Goal: Check status: Check status

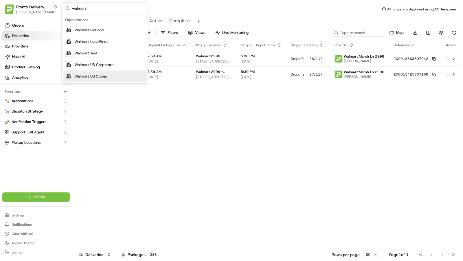
type input "walmart"
click at [100, 77] on span "Walmart US Stores" at bounding box center [90, 76] width 32 height 5
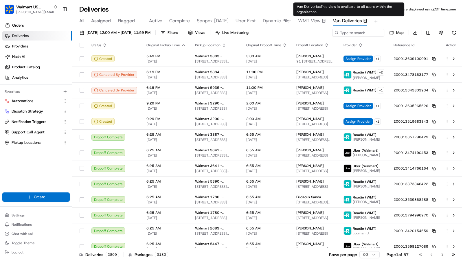
click at [307, 27] on div "[DATE] 12:00 AM - [DATE] 11:59 PM Filters Views Live Monitoring Map Download St…" at bounding box center [267, 144] width 390 height 236
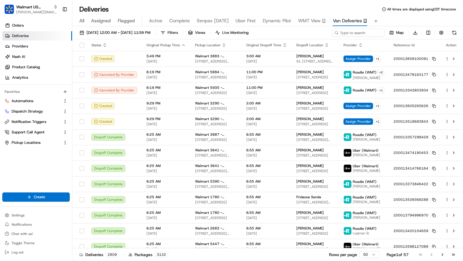
click at [311, 25] on button "WMT View" at bounding box center [312, 21] width 28 height 10
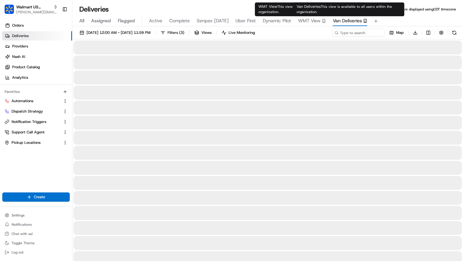
click at [334, 23] on span "Van Deliveries" at bounding box center [347, 20] width 29 height 7
